Goal: Task Accomplishment & Management: Use online tool/utility

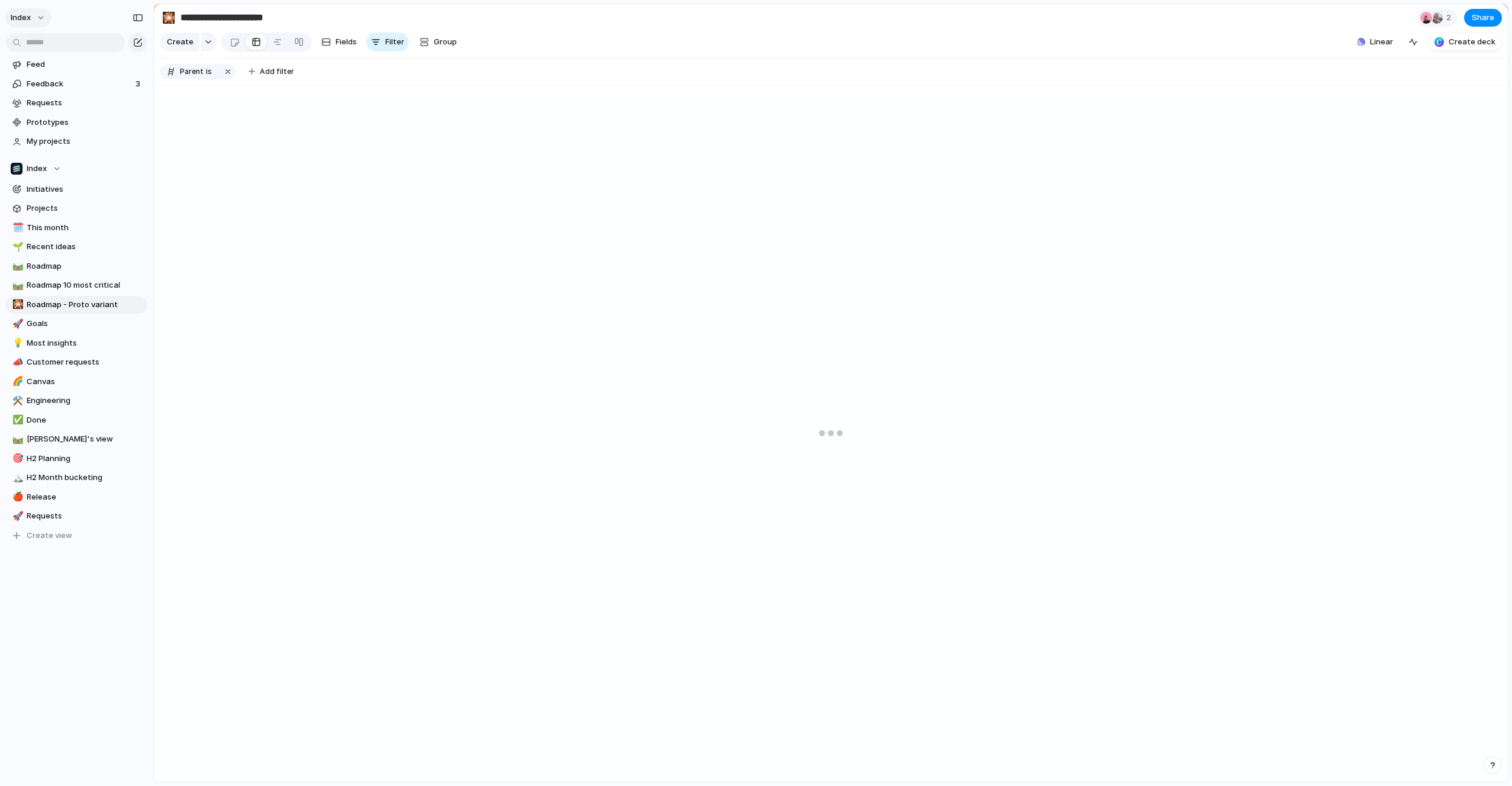
click at [28, 20] on span "Index" at bounding box center [20, 17] width 20 height 11
click at [158, 135] on span "Fanatics" at bounding box center [148, 139] width 33 height 11
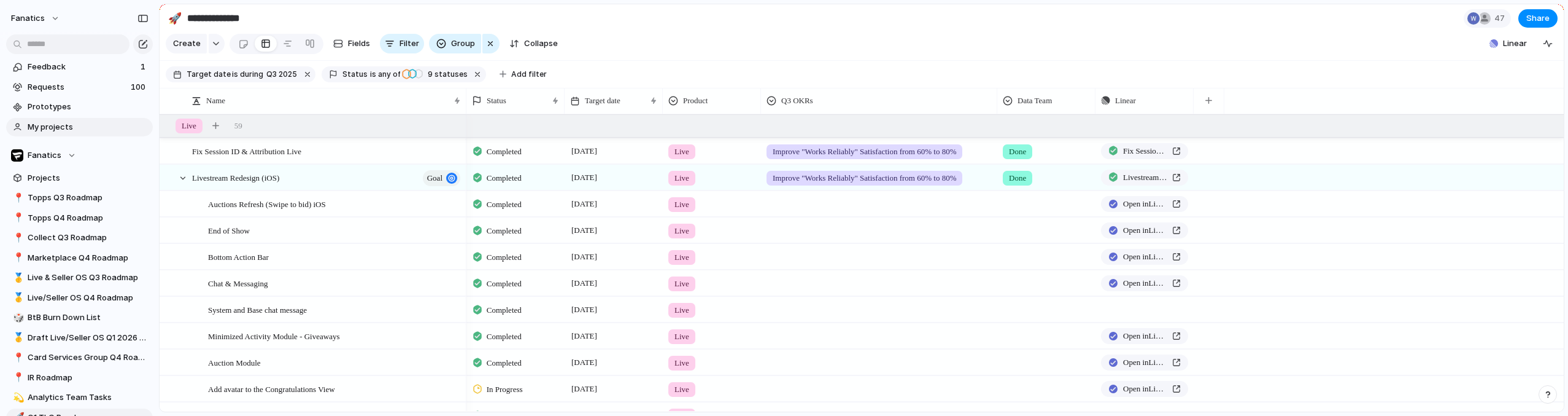
click at [59, 126] on span "My projects" at bounding box center [88, 127] width 121 height 12
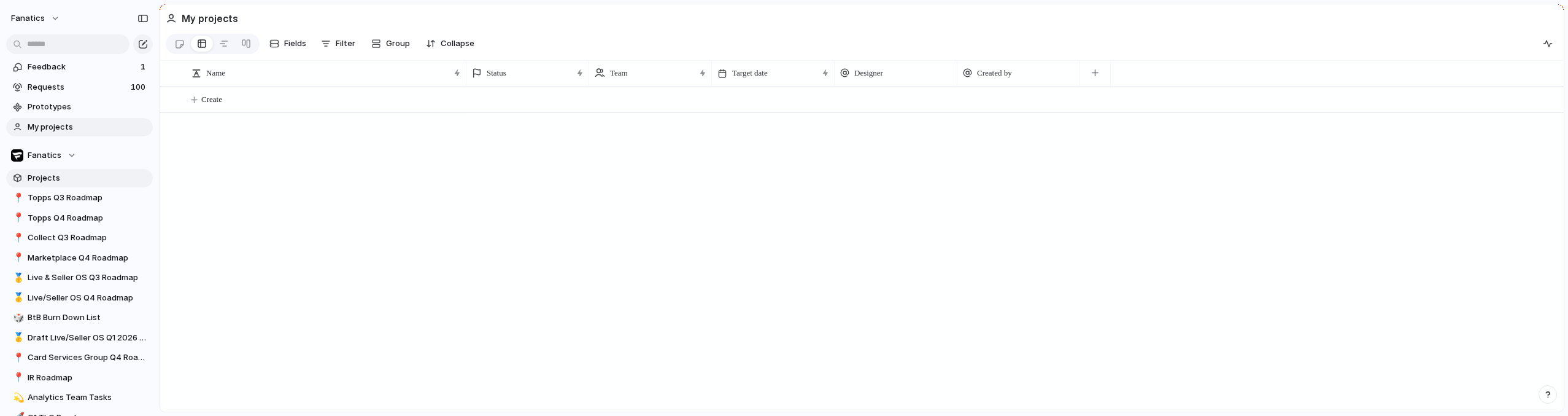
click at [52, 170] on link "Projects" at bounding box center [79, 178] width 146 height 19
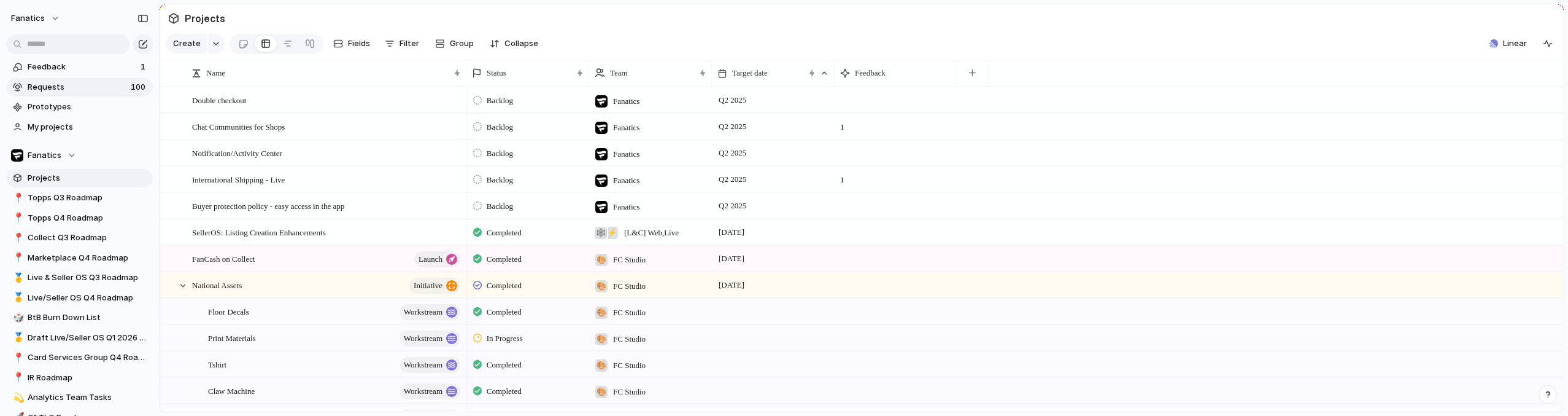
click at [57, 88] on span "Requests" at bounding box center [77, 87] width 99 height 12
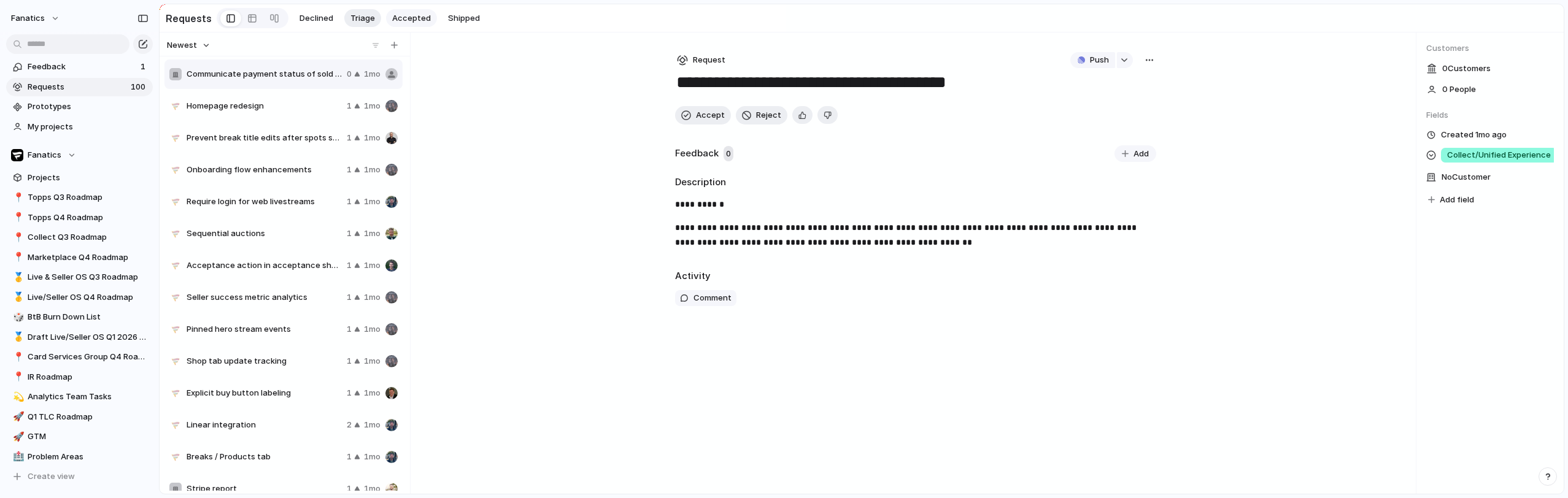
click at [405, 25] on button "Accepted" at bounding box center [412, 19] width 51 height 19
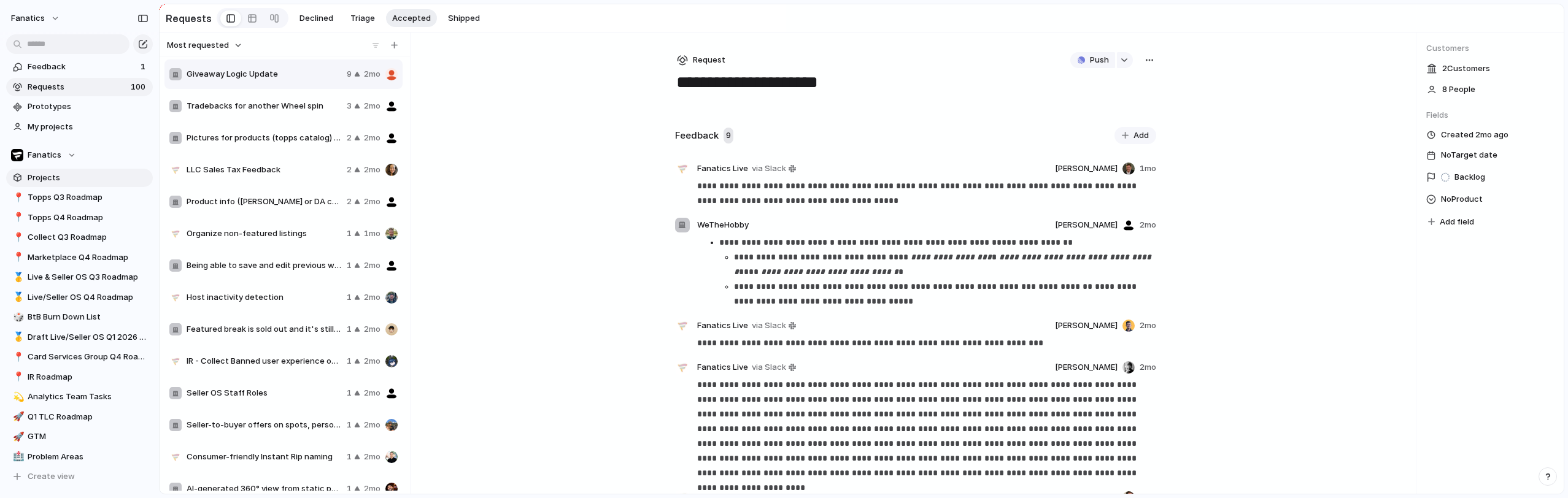
click at [56, 181] on span "Projects" at bounding box center [88, 178] width 121 height 12
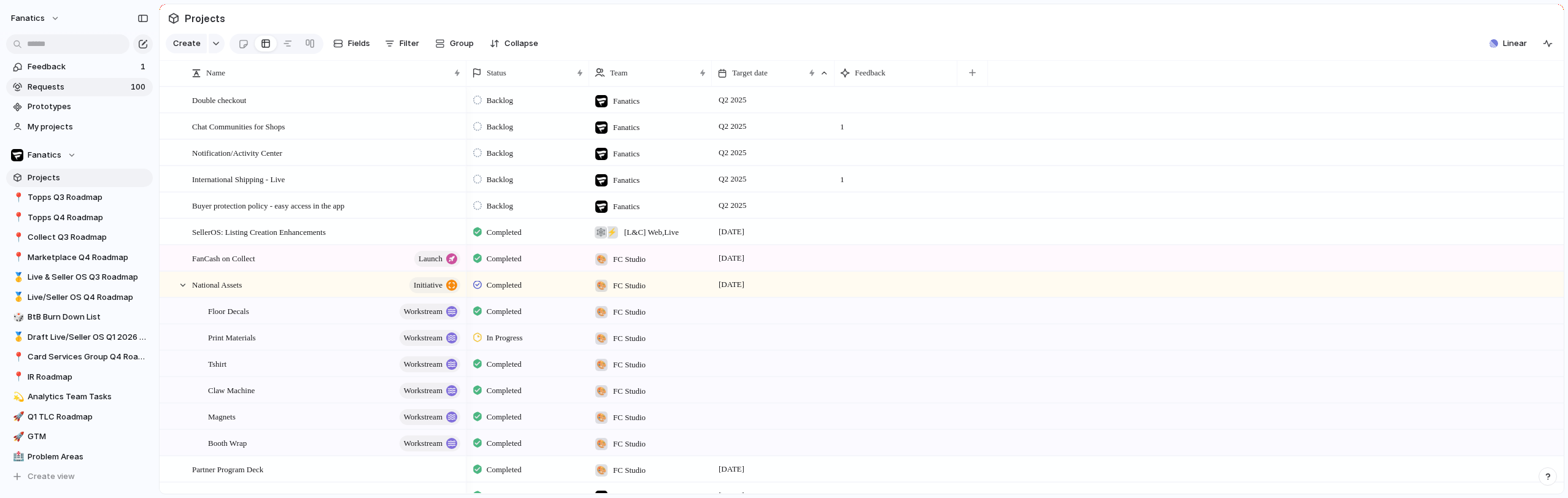
click at [54, 85] on span "Requests" at bounding box center [77, 87] width 99 height 12
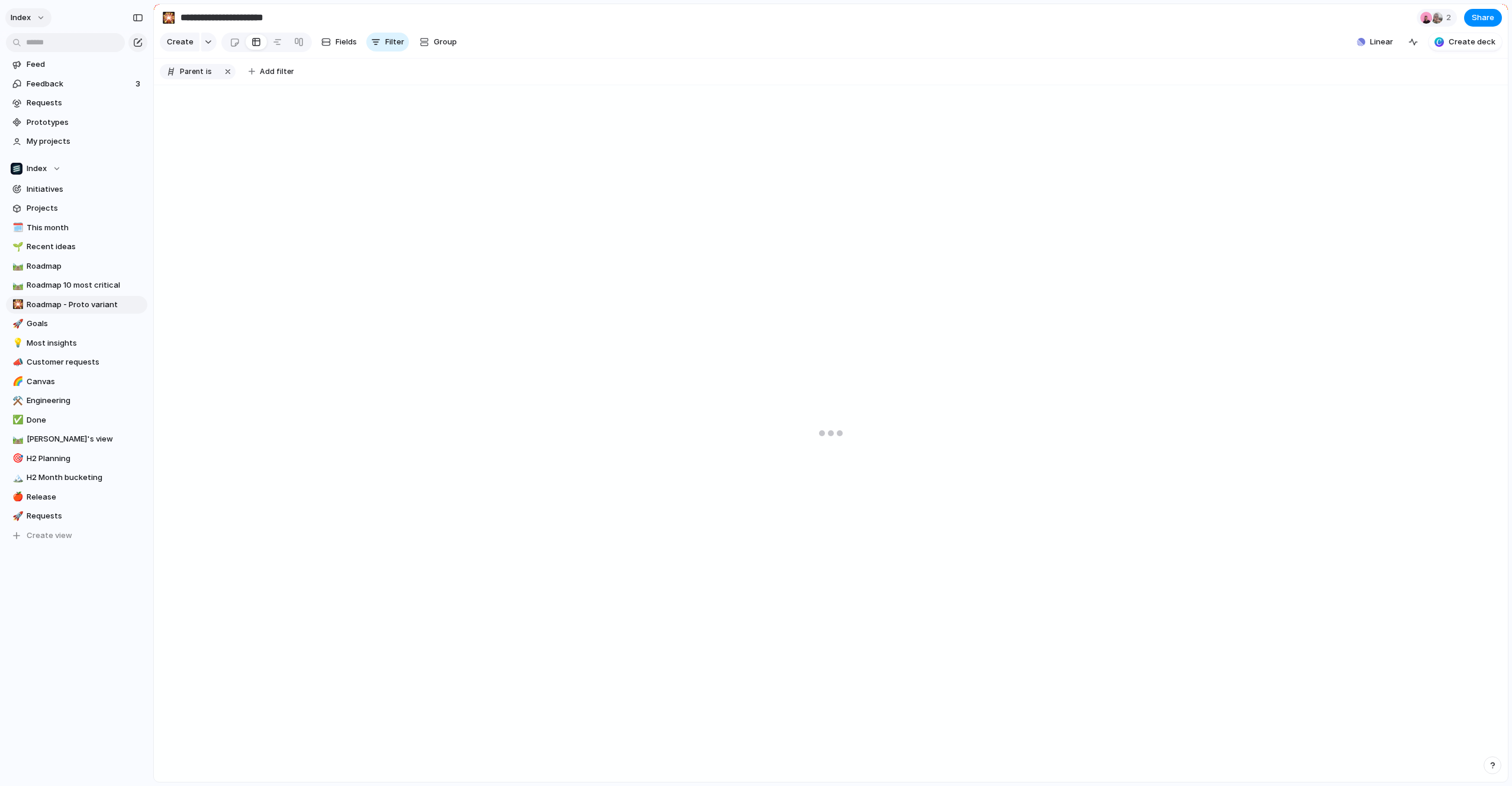
click at [31, 23] on button "Index" at bounding box center [28, 17] width 46 height 19
click at [157, 139] on span "Fanatics" at bounding box center [148, 139] width 33 height 11
